Goal: Task Accomplishment & Management: Use online tool/utility

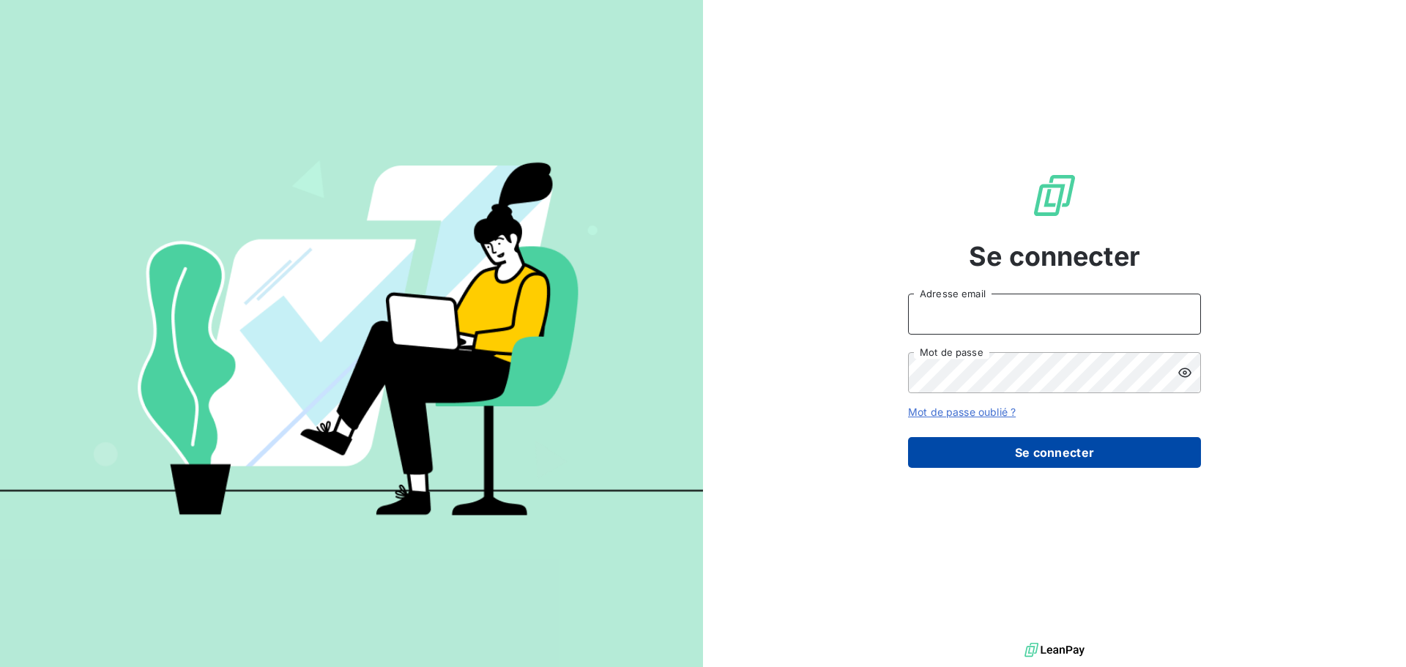
type input "mathieu.grasso@lorca.fr"
click at [1088, 463] on button "Se connecter" at bounding box center [1054, 452] width 293 height 31
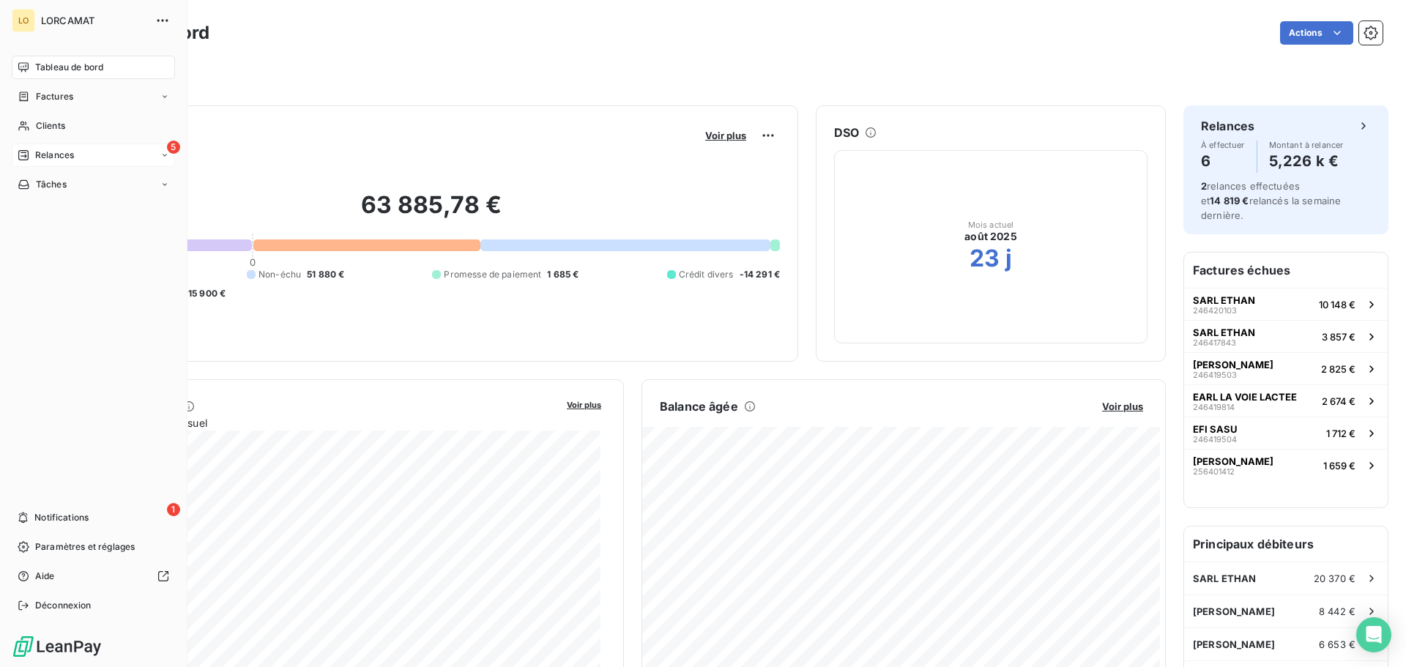
click at [73, 152] on span "Relances" at bounding box center [54, 155] width 39 height 13
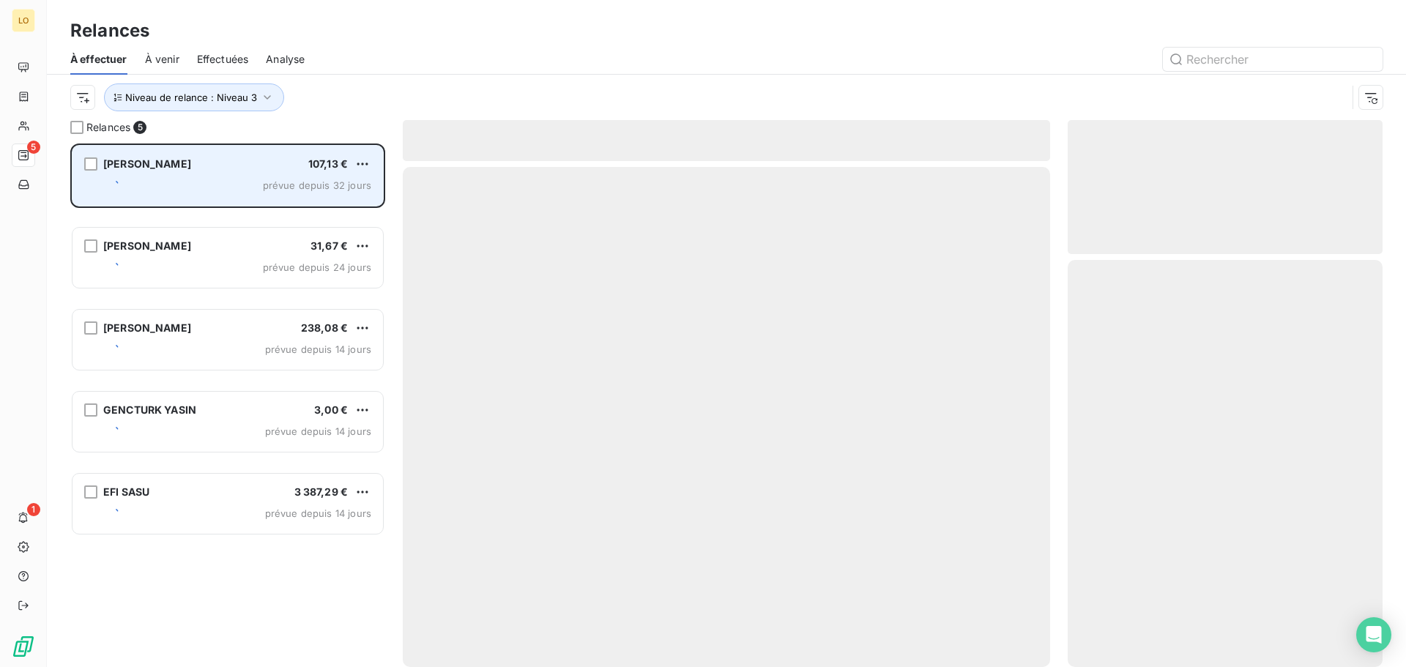
scroll to position [513, 304]
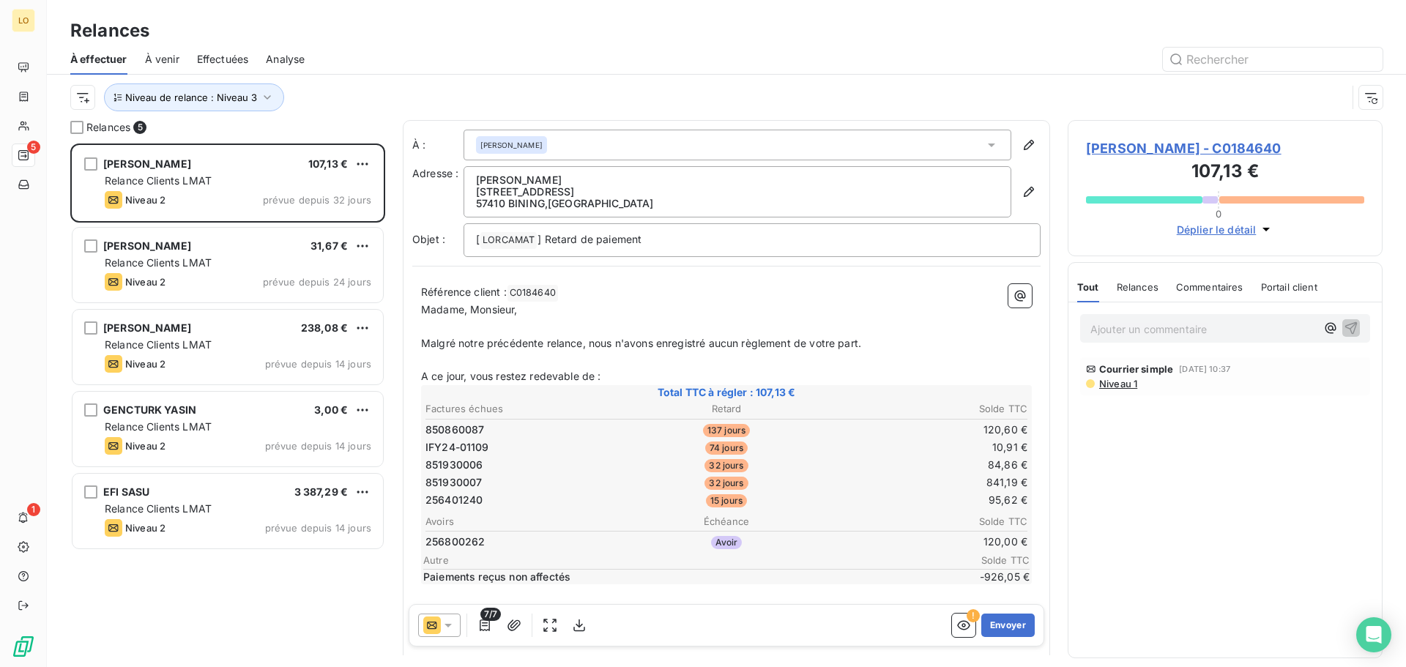
click at [237, 638] on div "[PERSON_NAME] 107,13 € Relance Clients LMAT Niveau 2 prévue depuis 32 jours [PE…" at bounding box center [227, 406] width 315 height 524
